Goal: Task Accomplishment & Management: Manage account settings

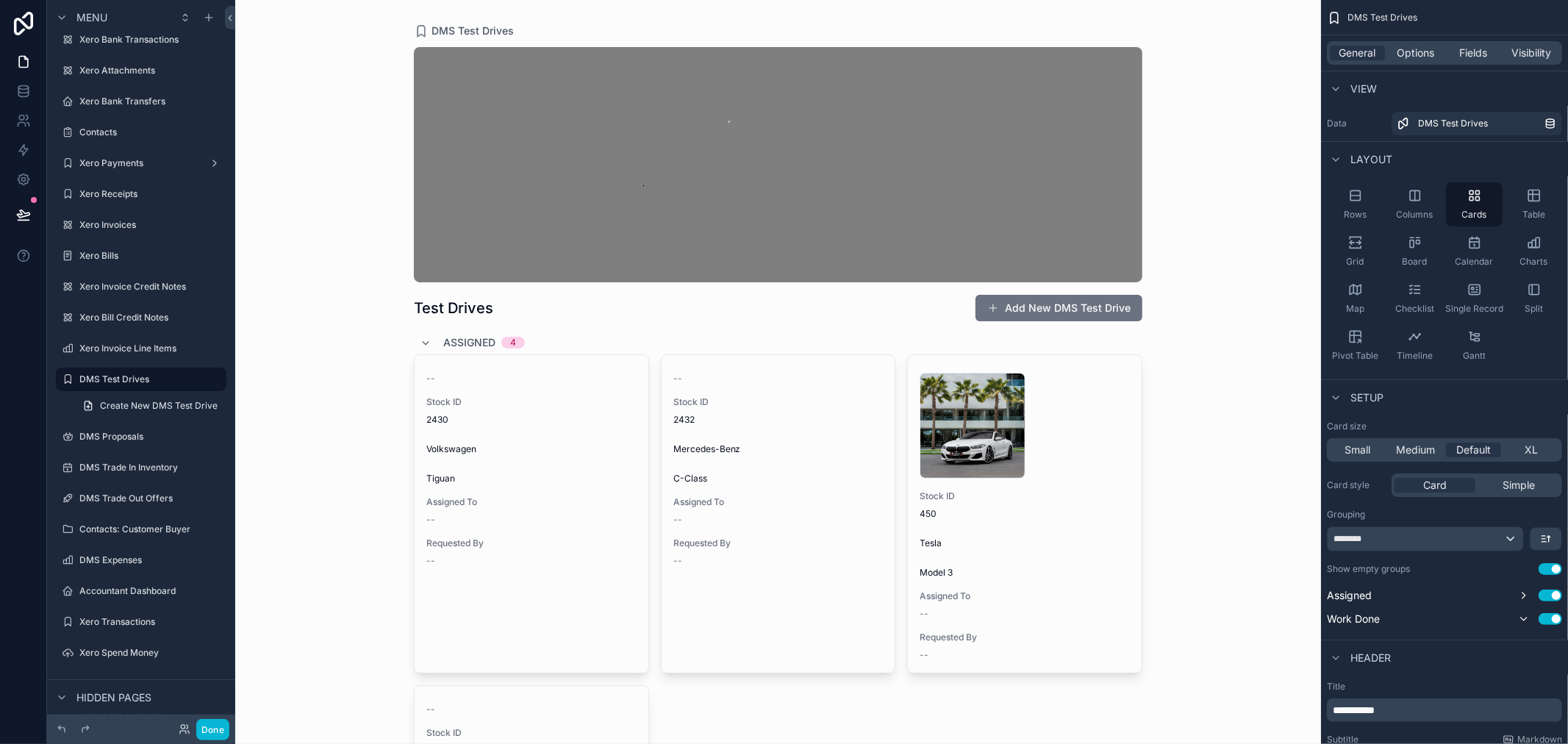
scroll to position [327, 0]
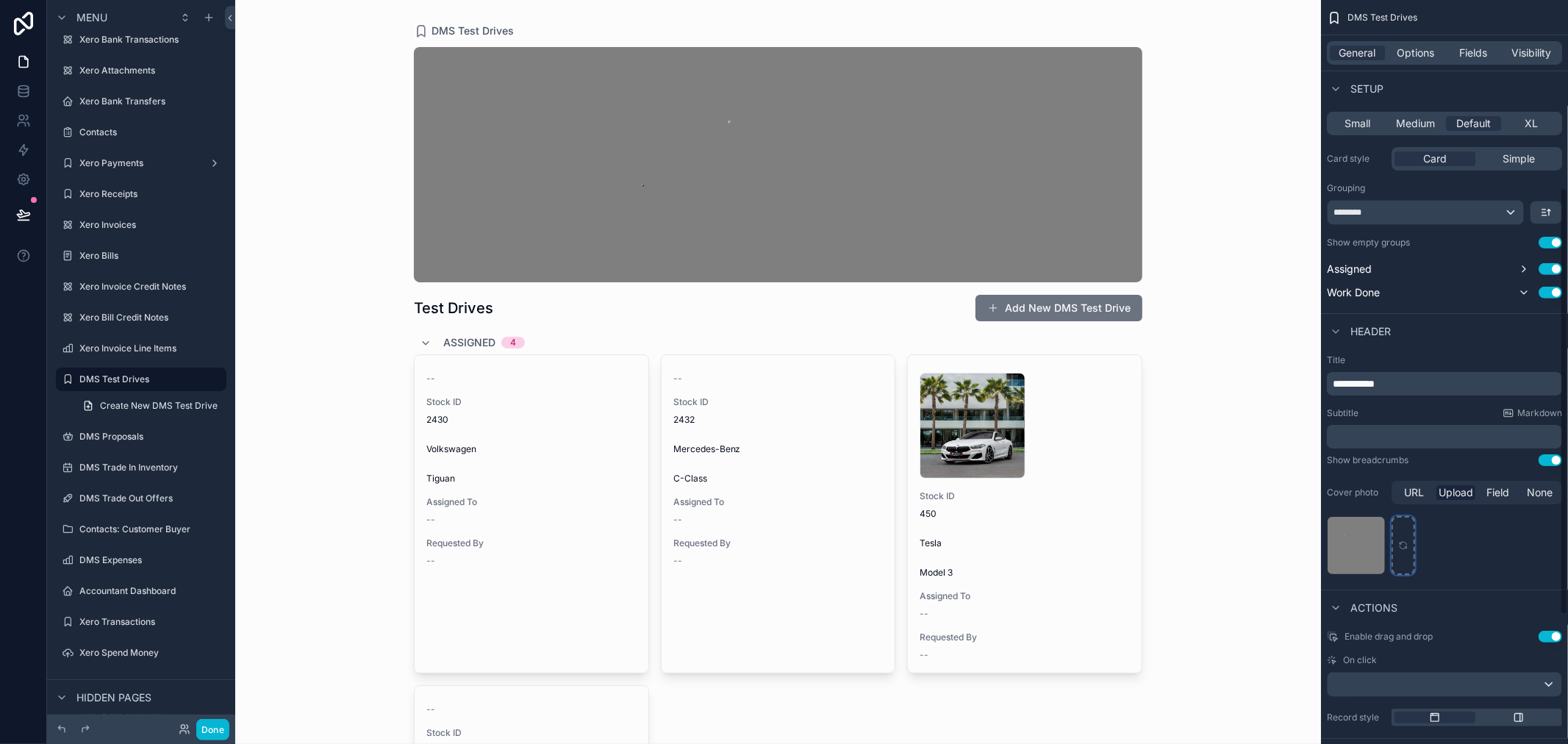
click at [1401, 552] on div "scrollable content" at bounding box center [1403, 546] width 23 height 59
type input "**********"
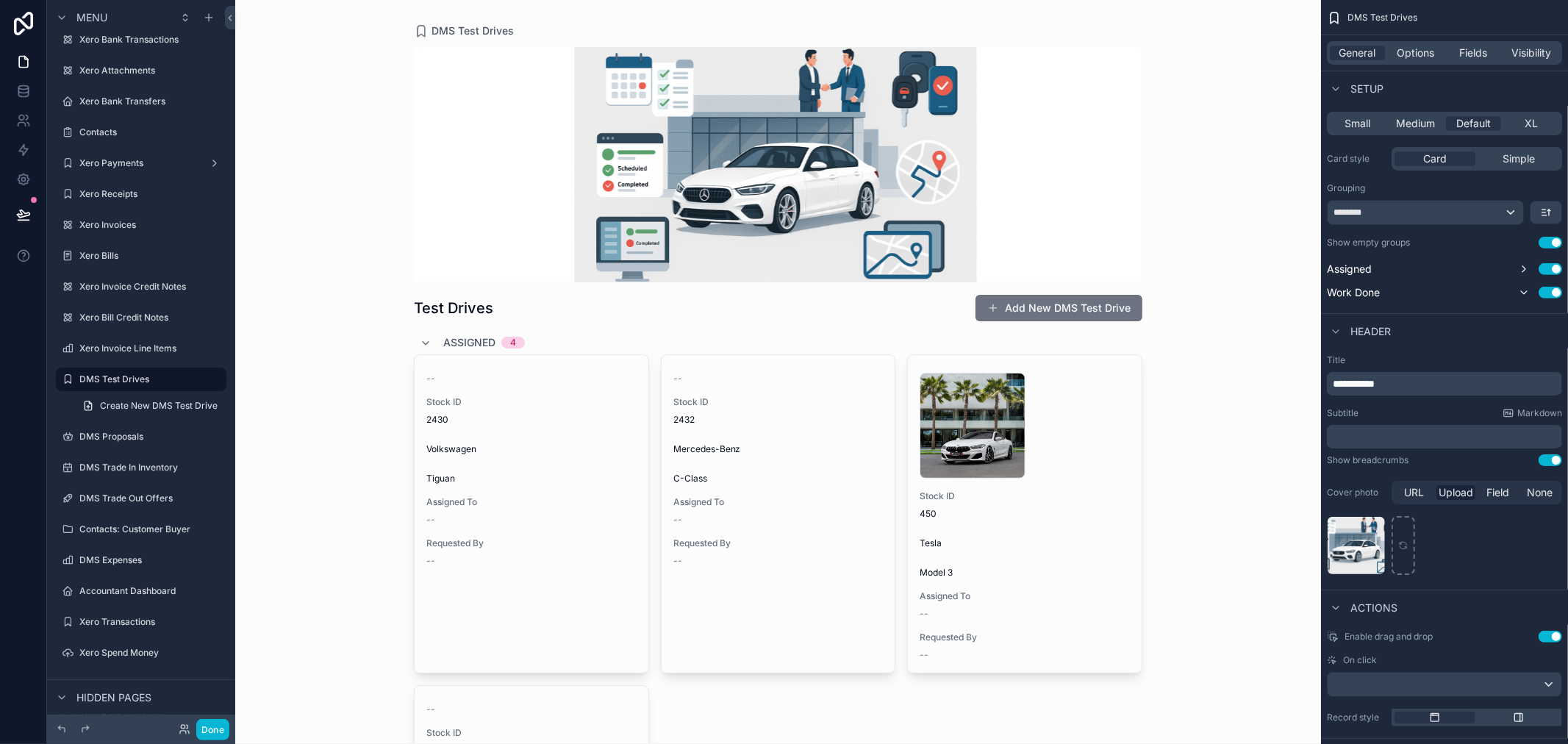
click at [1254, 187] on div "DMS Test Drives Test Drives Add New DMS Test Drive Assigned 4 -- Stock ID 2430 …" at bounding box center [778, 372] width 1086 height 744
click at [1400, 554] on div "scrollable content" at bounding box center [1403, 546] width 23 height 59
type input "**********"
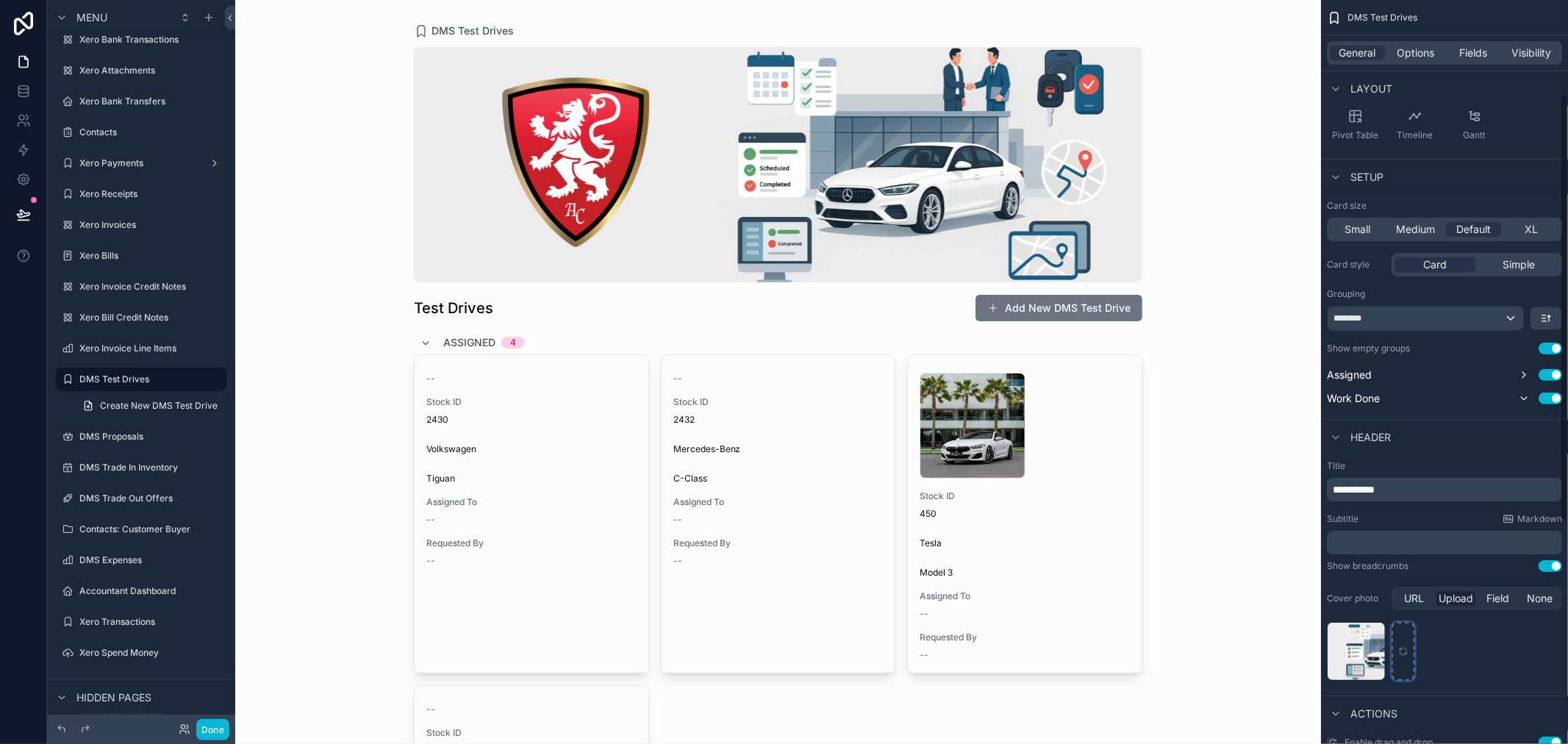
scroll to position [163, 0]
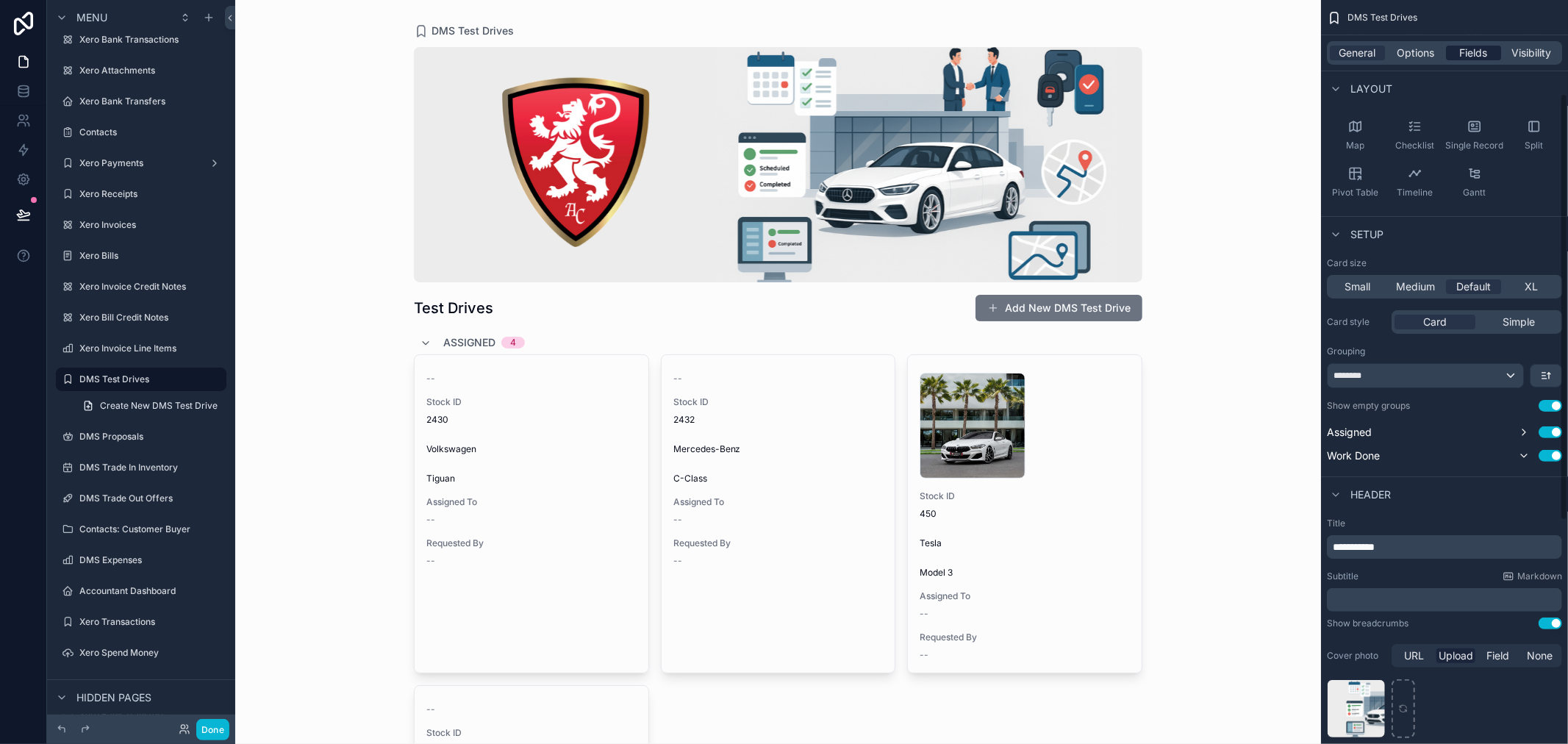
click at [1474, 46] on span "Fields" at bounding box center [1474, 53] width 28 height 15
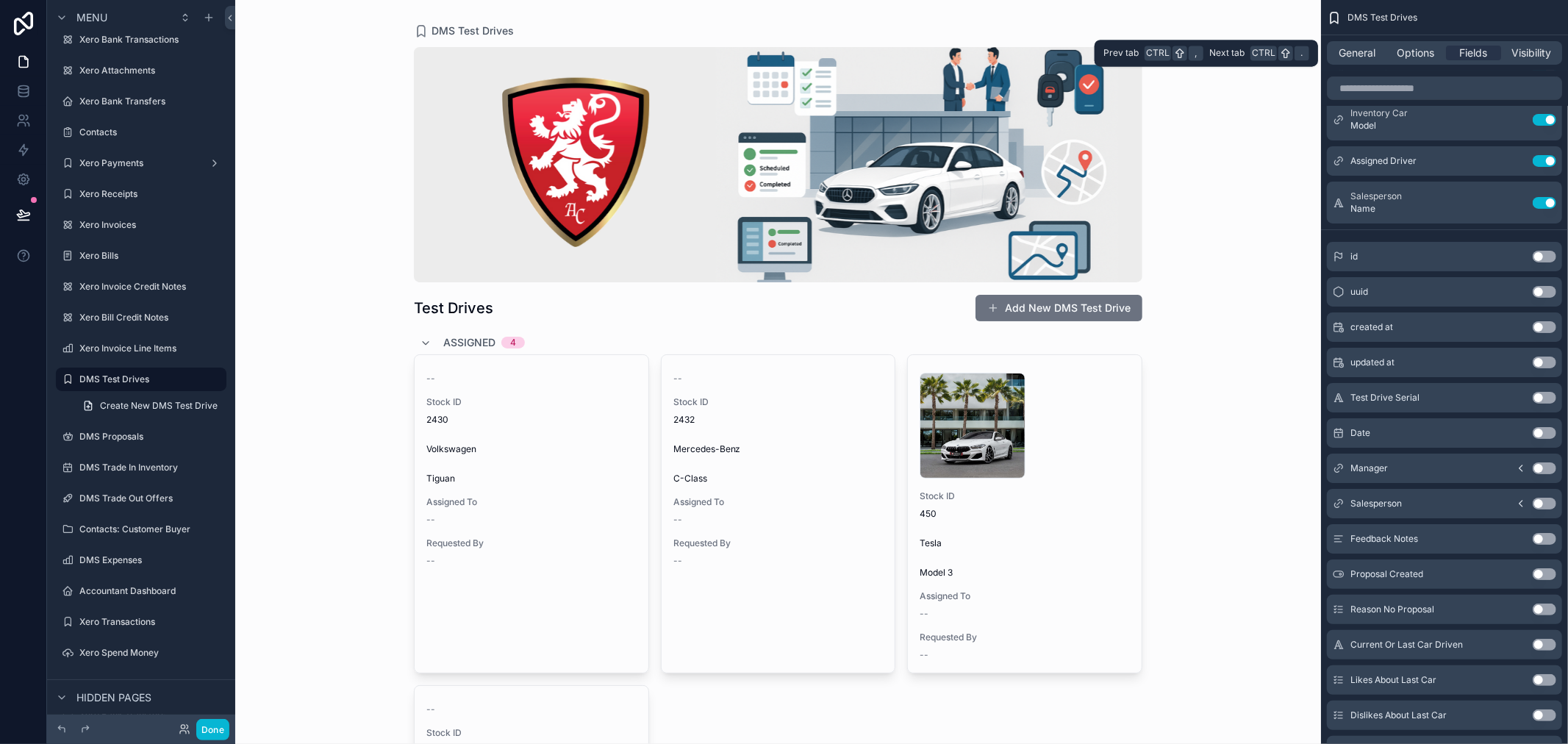
click at [1405, 44] on div "General Options Fields Visibility" at bounding box center [1445, 53] width 235 height 23
click at [1409, 52] on span "Options" at bounding box center [1416, 53] width 37 height 15
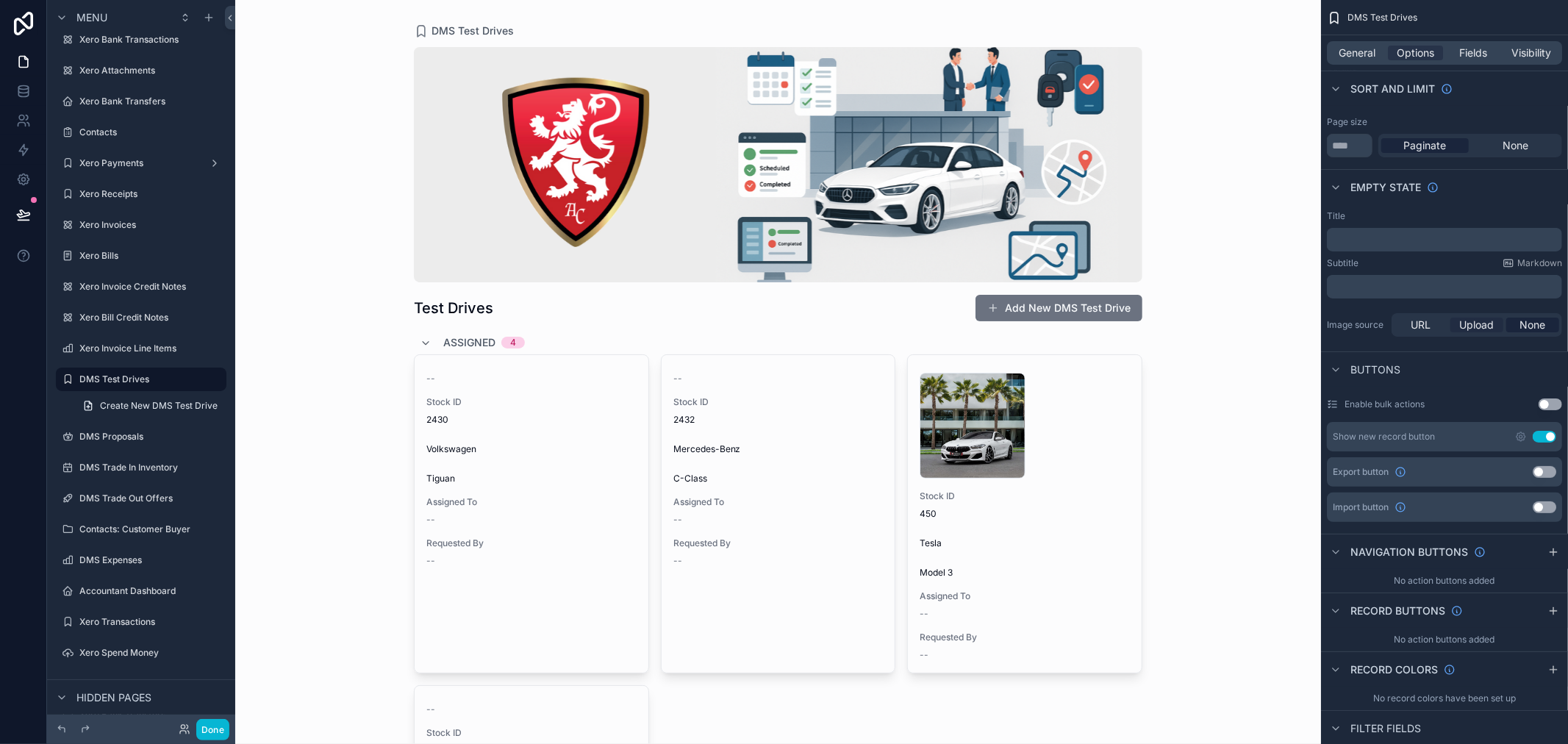
click at [1468, 326] on span "Upload" at bounding box center [1477, 324] width 35 height 15
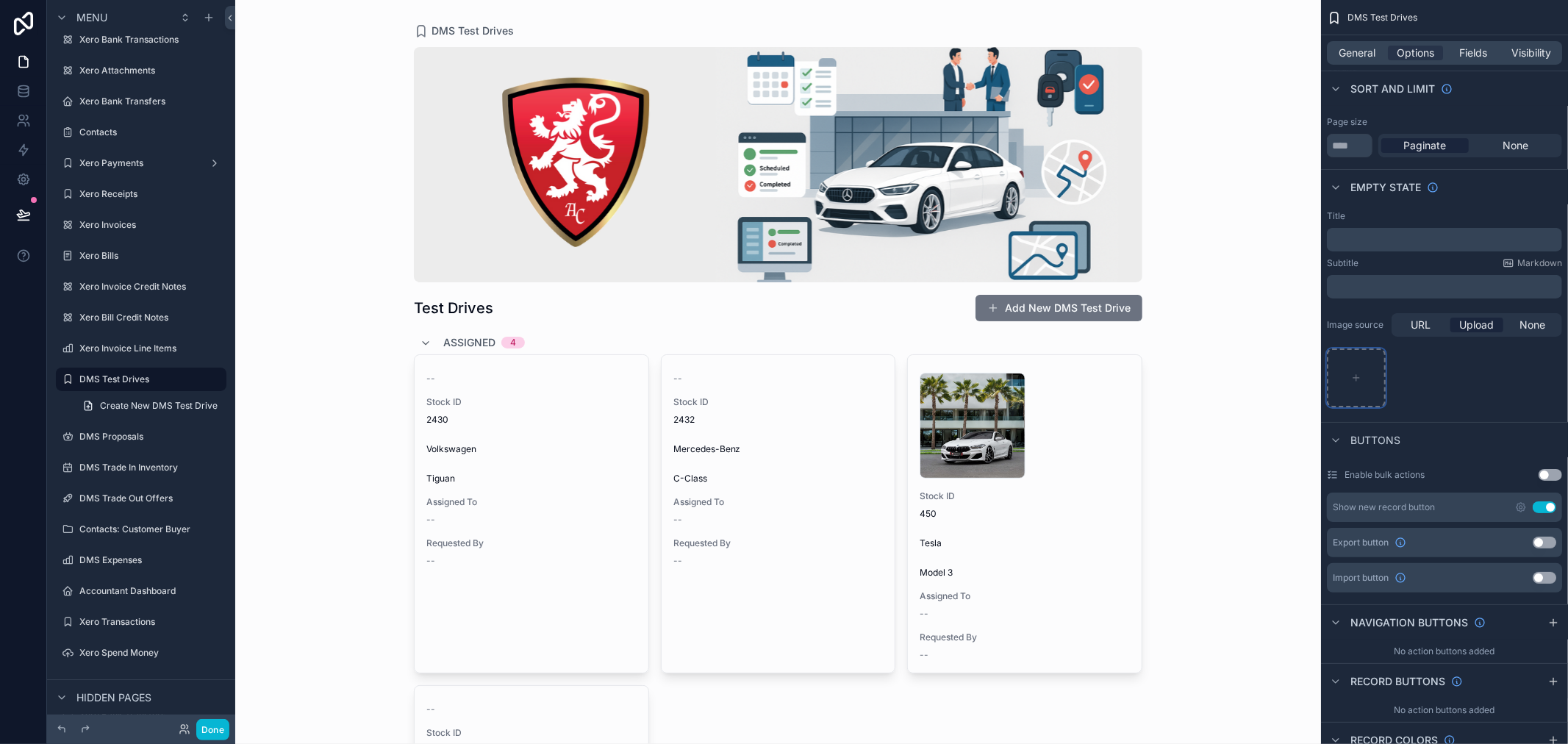
click at [1356, 388] on div "scrollable content" at bounding box center [1357, 378] width 59 height 59
type input "**********"
click at [1227, 372] on div "DMS Test Drives Test Drives Add New DMS Test Drive Assigned 4 -- Stock ID 2430 …" at bounding box center [778, 372] width 1086 height 744
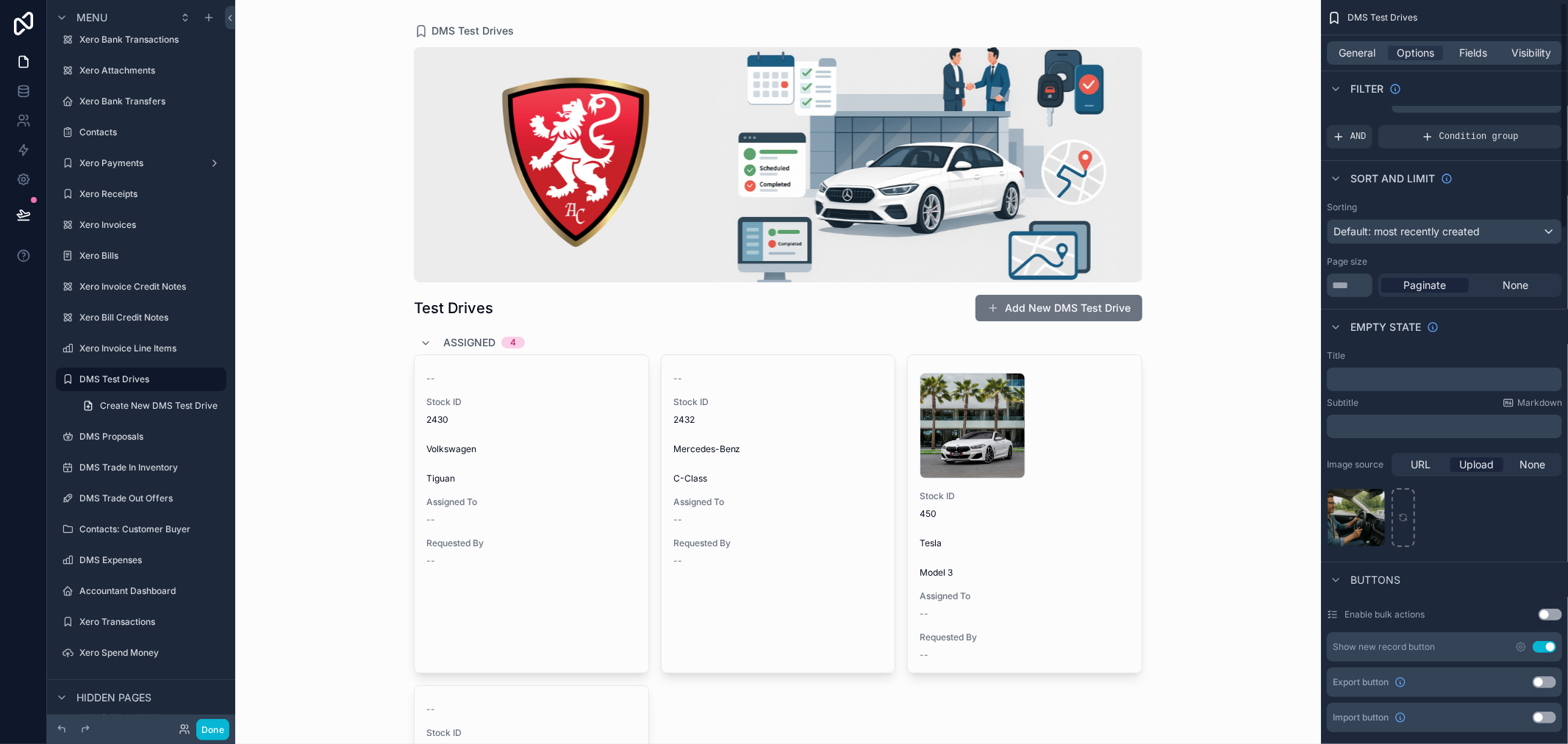
scroll to position [0, 0]
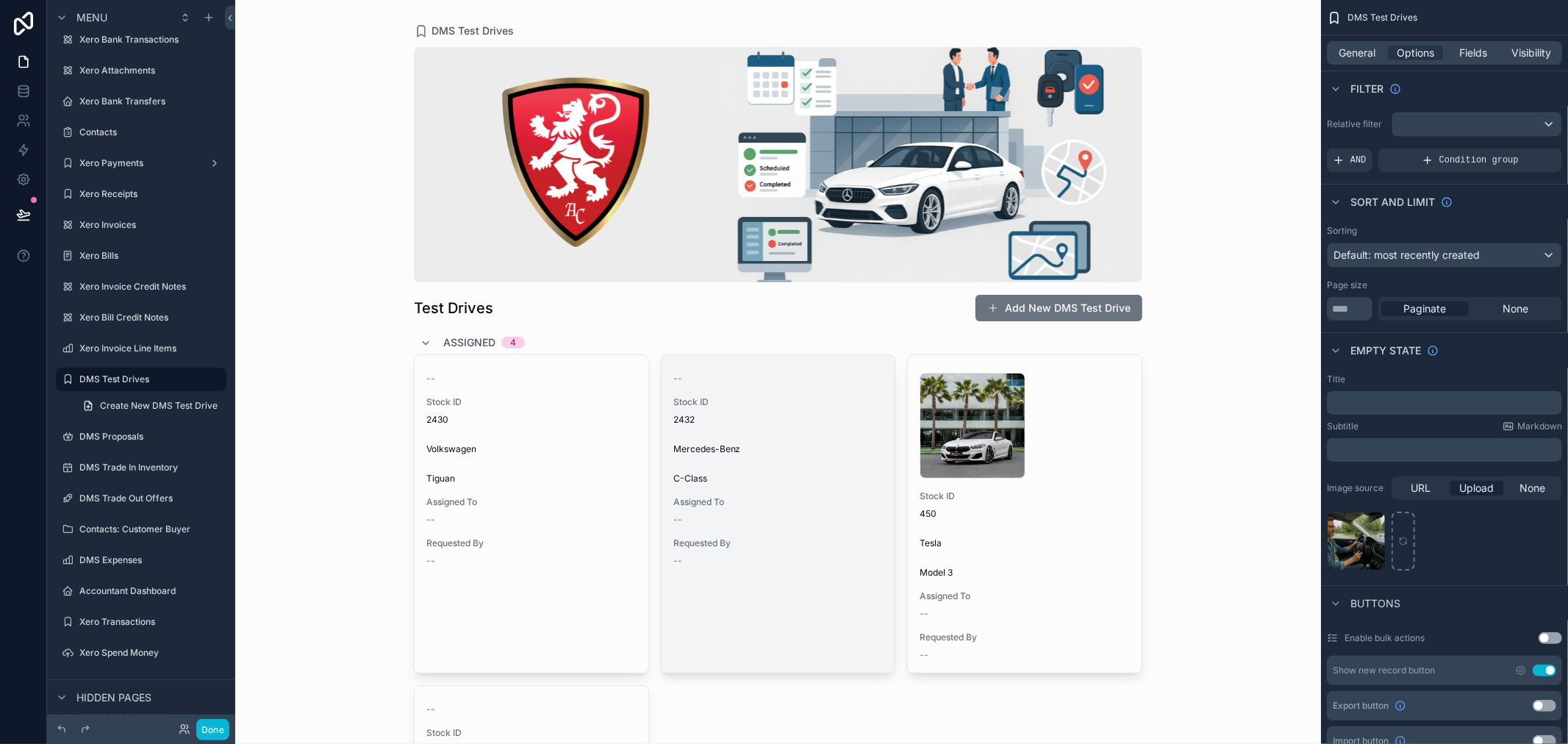
click at [822, 572] on div "-- Stock ID 2432 Mercedes-Benz C-Class Assigned To -- Requested By --" at bounding box center [779, 467] width 234 height 224
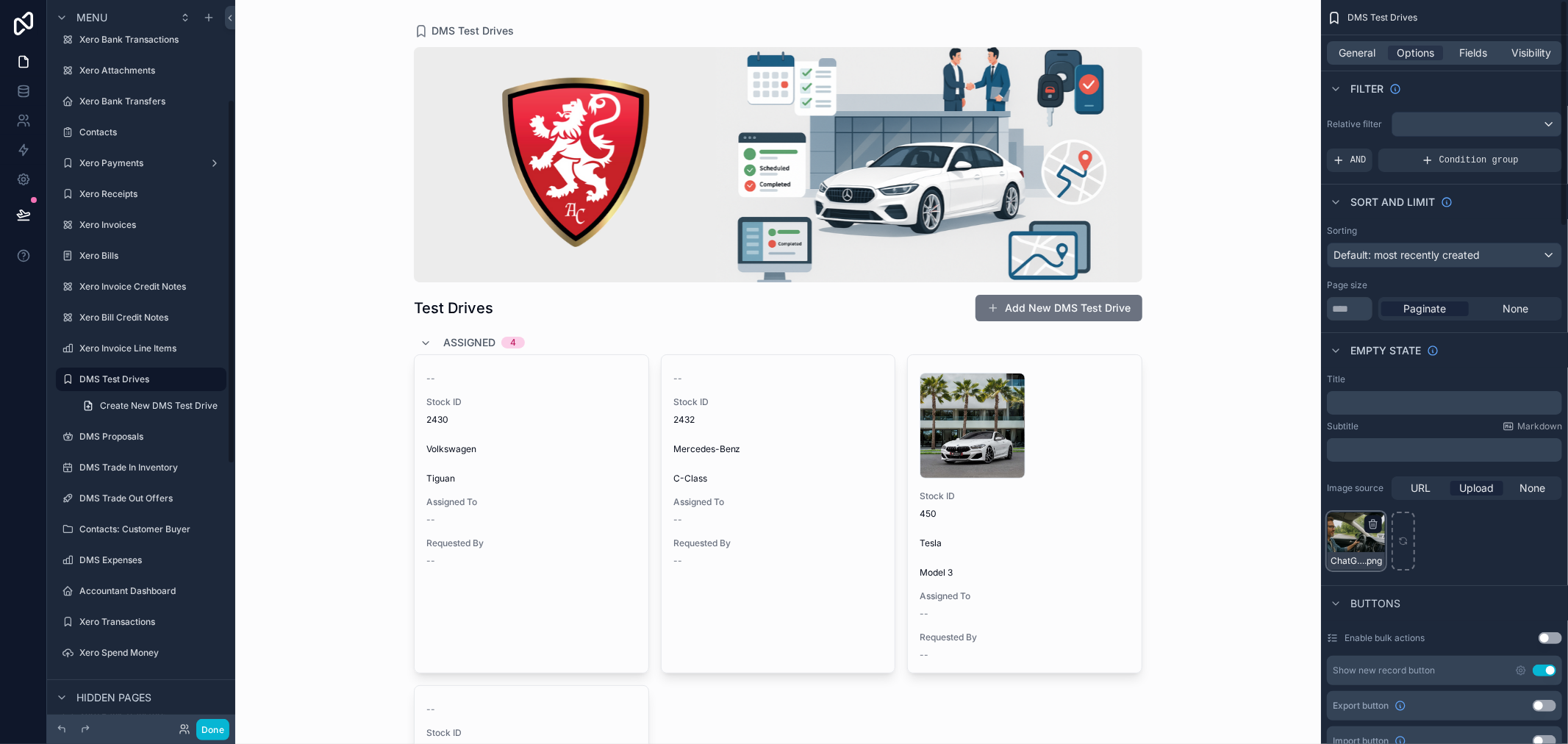
click at [1358, 552] on div "ChatGPT-Image-Aug-29,-2025,-04_27_46-PM .png" at bounding box center [1357, 561] width 57 height 18
click at [1371, 526] on icon "scrollable content" at bounding box center [1373, 526] width 7 height 7
click at [1397, 503] on div "Confirm delete?" at bounding box center [1367, 499] width 118 height 18
click at [1400, 501] on icon "button" at bounding box center [1405, 499] width 12 height 12
click at [1519, 312] on span "None" at bounding box center [1515, 309] width 26 height 15
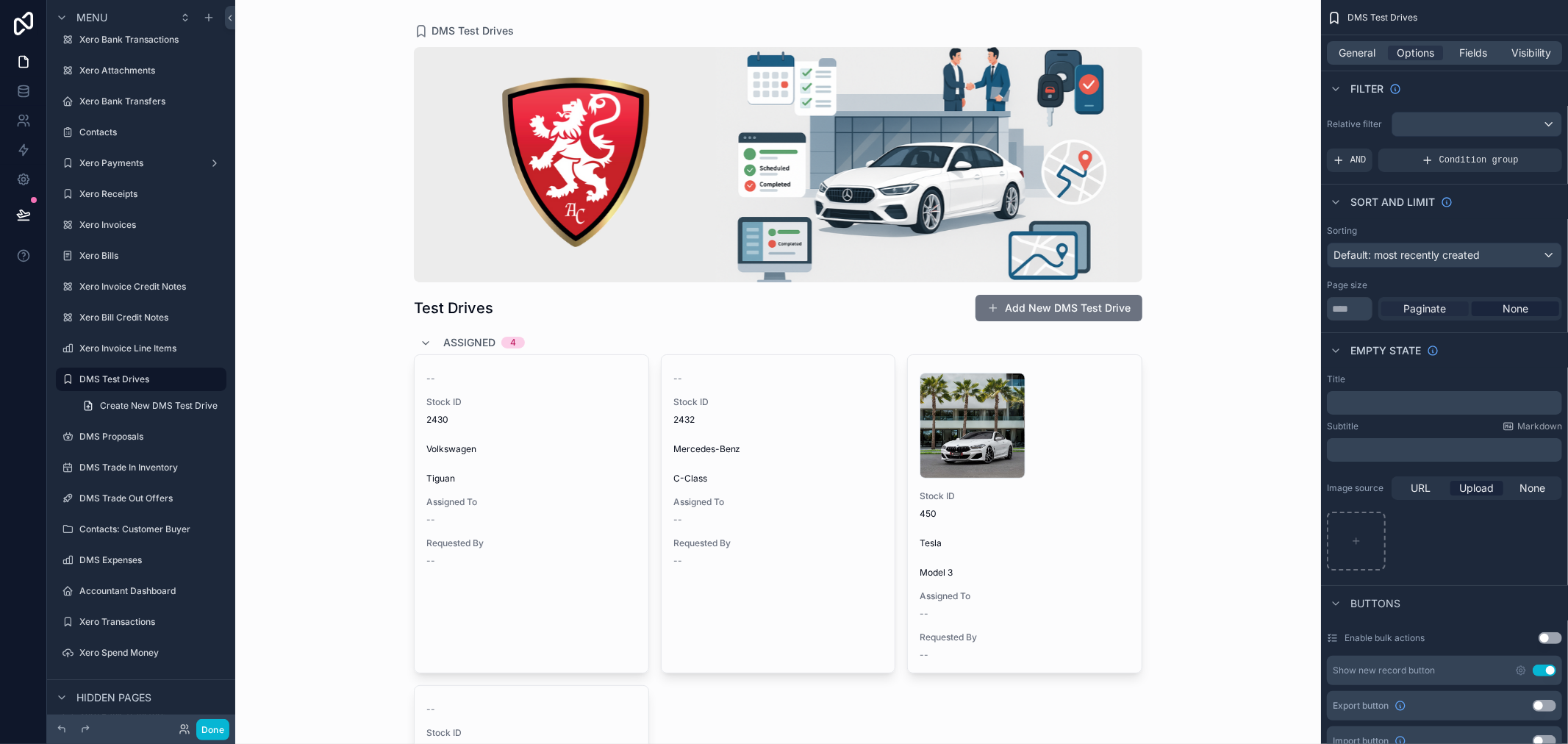
click at [1437, 312] on span "Paginate" at bounding box center [1426, 309] width 43 height 15
click at [1503, 307] on span "None" at bounding box center [1515, 309] width 26 height 15
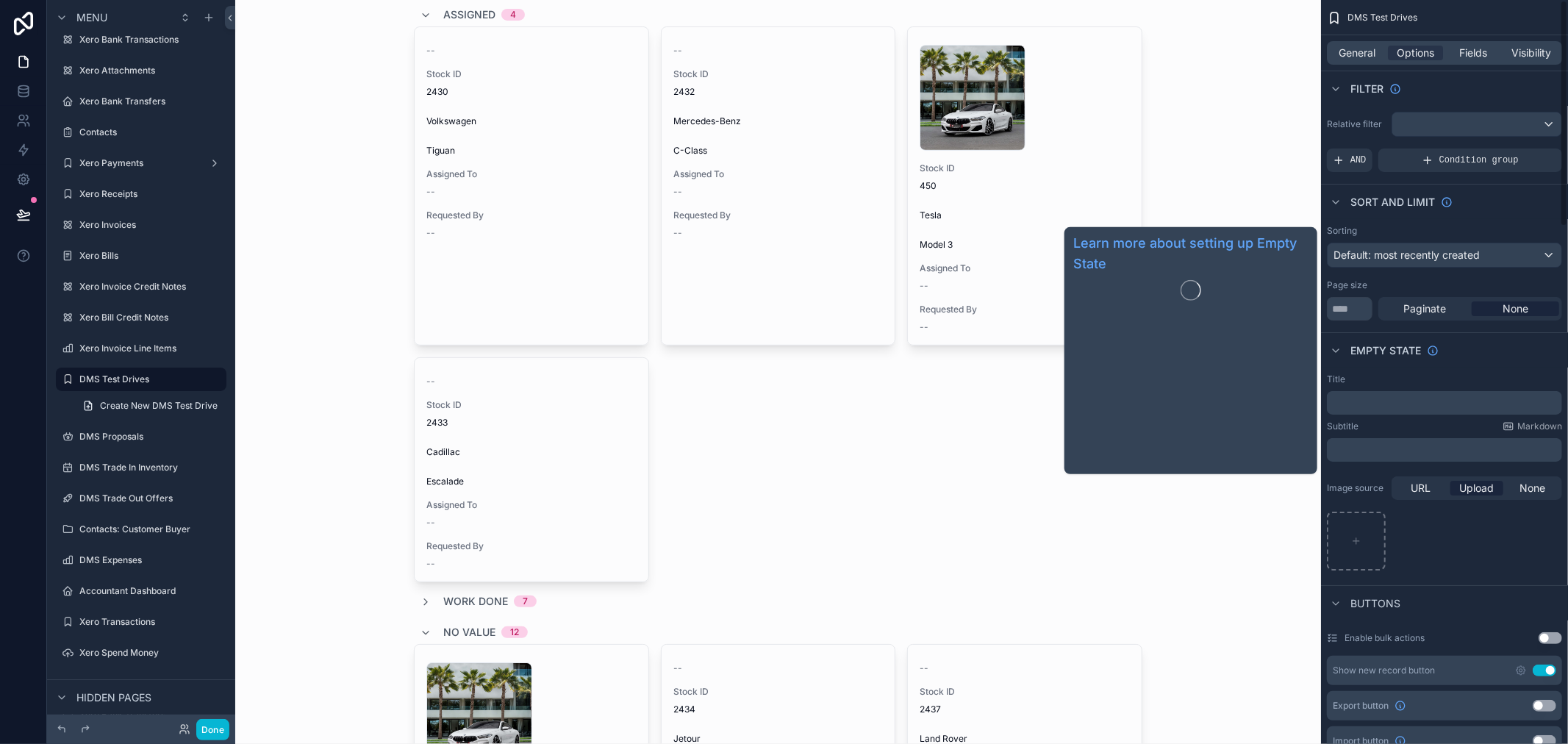
scroll to position [327, 0]
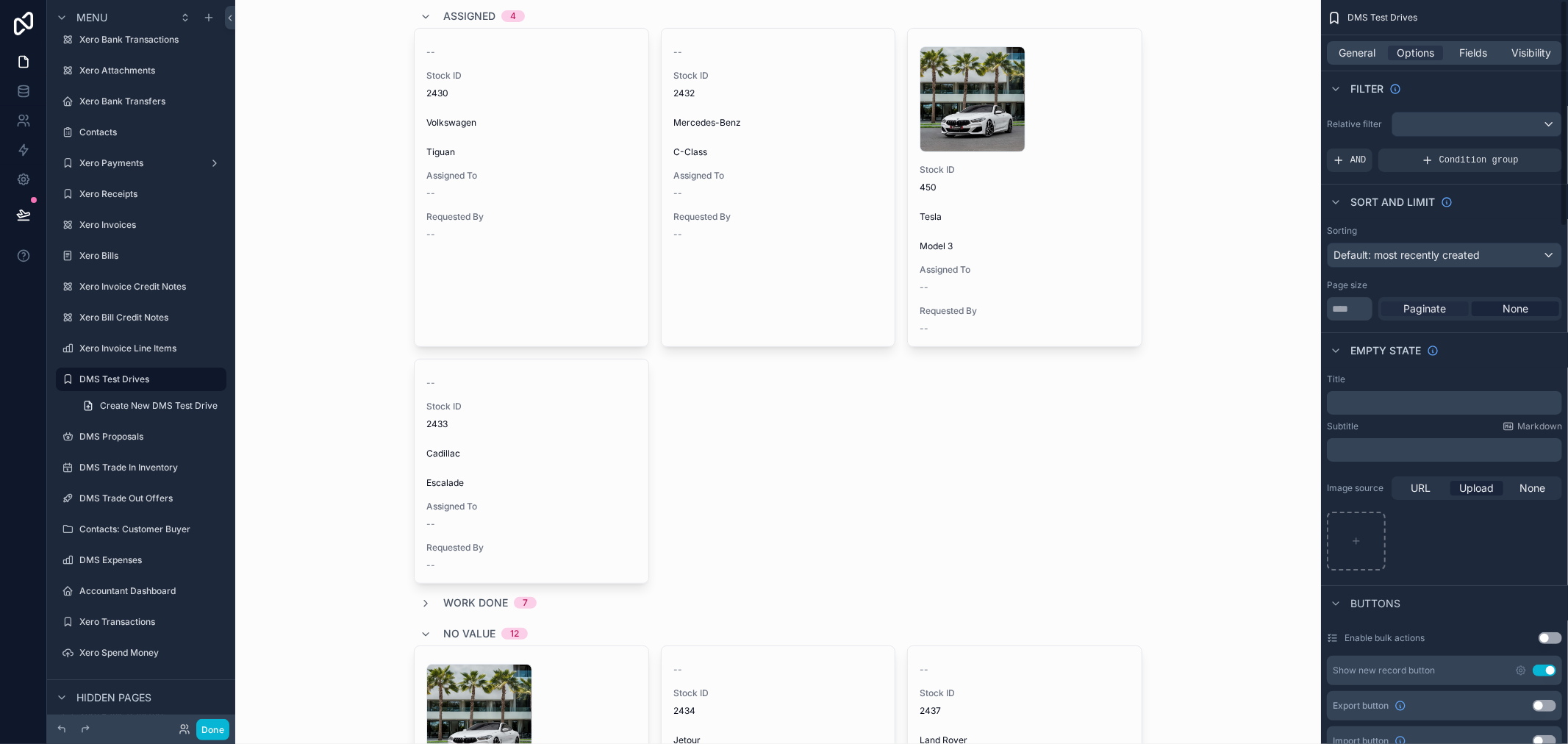
click at [1445, 317] on span "Paginate" at bounding box center [1426, 309] width 43 height 15
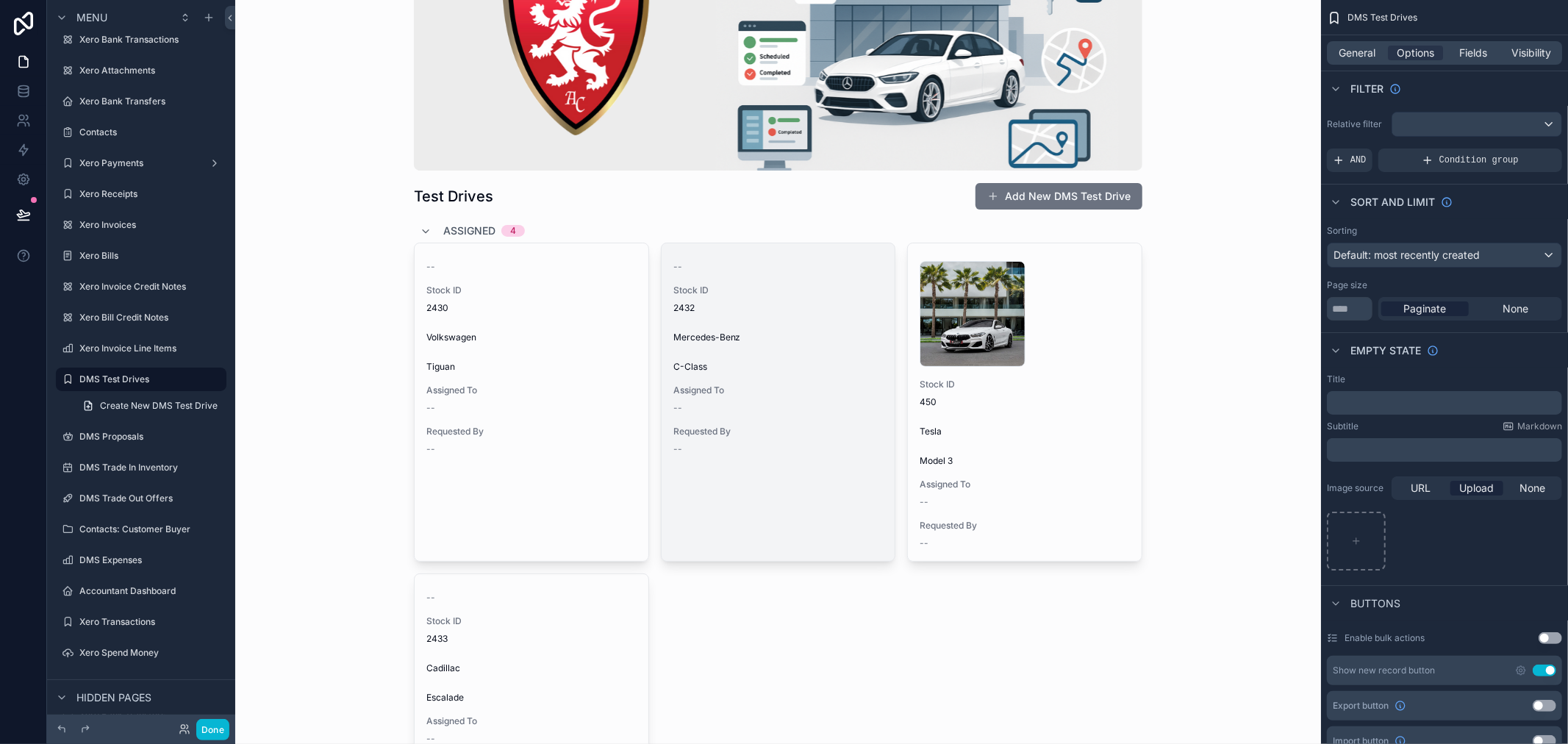
scroll to position [0, 0]
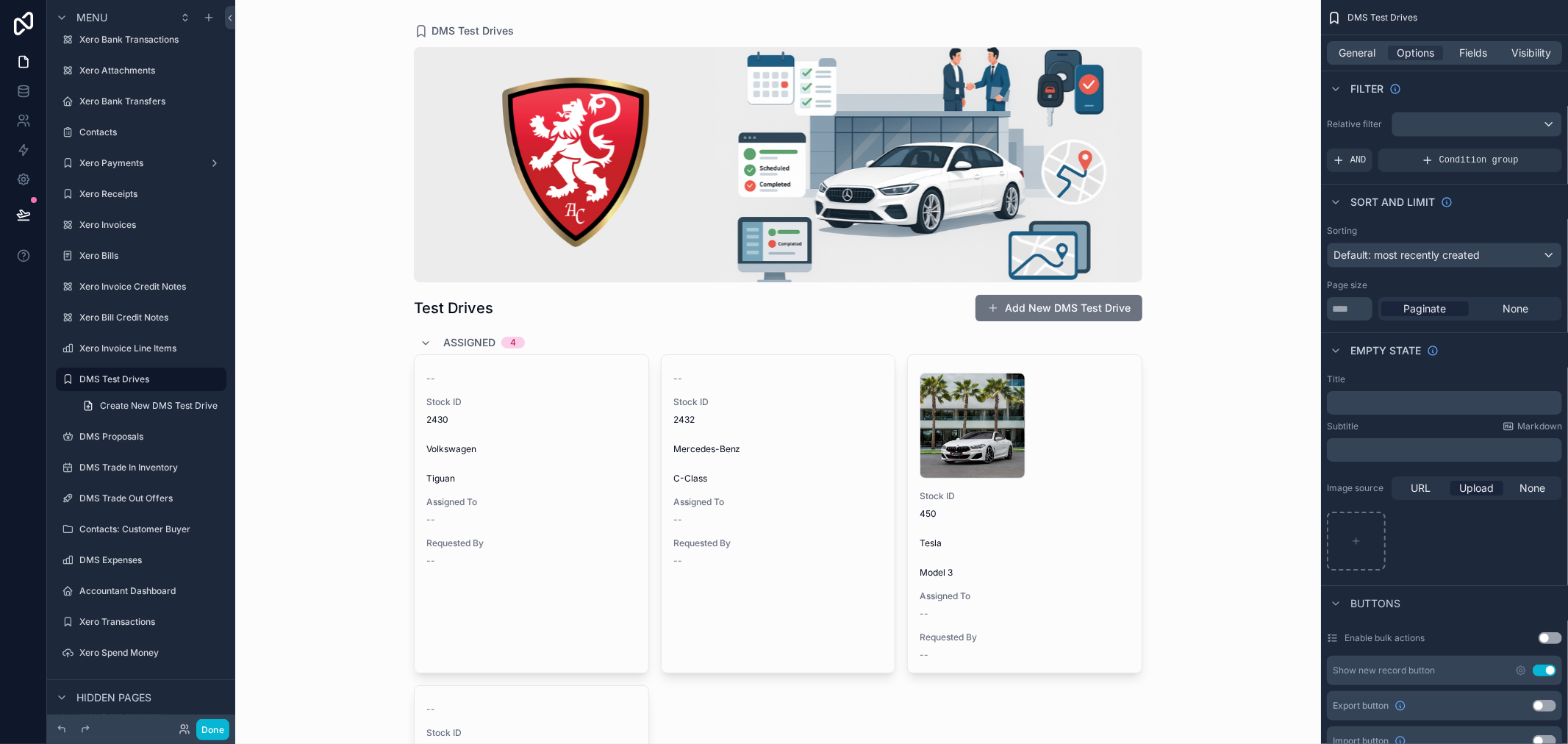
click at [1176, 241] on div "DMS Test Drives Test Drives Add New DMS Test Drive Assigned 4 -- Stock ID 2430 …" at bounding box center [778, 372] width 1086 height 744
